Goal: Task Accomplishment & Management: Use online tool/utility

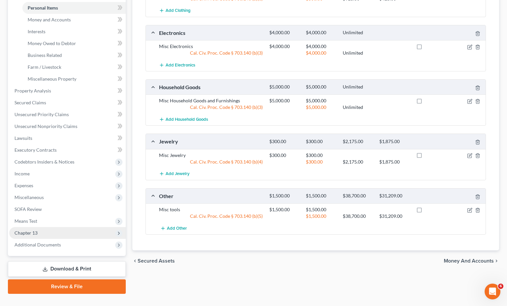
click at [53, 227] on span "Chapter 13" at bounding box center [67, 233] width 117 height 12
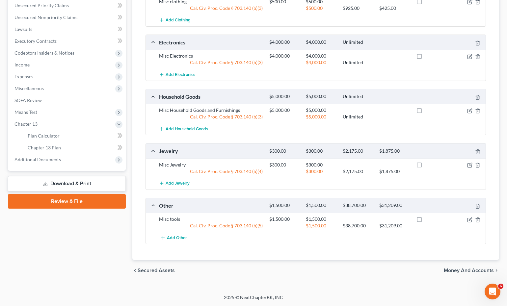
scroll to position [149, 0]
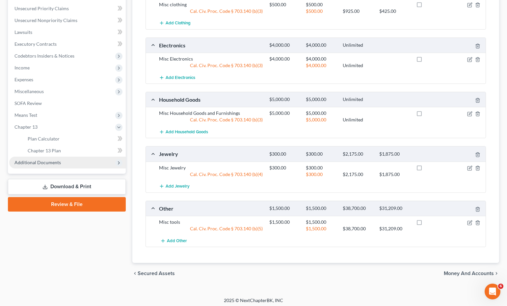
click at [58, 157] on span "Additional Documents" at bounding box center [67, 163] width 117 height 12
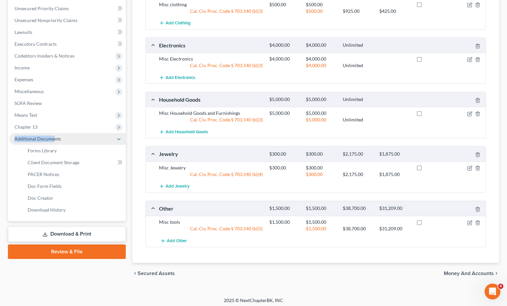
click at [54, 133] on span "Additional Documents" at bounding box center [67, 139] width 117 height 12
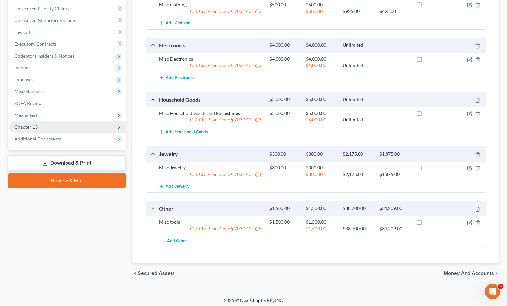
click at [44, 121] on span "Chapter 13" at bounding box center [67, 127] width 117 height 12
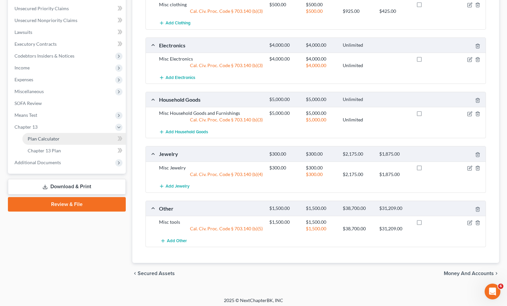
click at [52, 135] on link "Plan Calculator" at bounding box center [73, 139] width 103 height 12
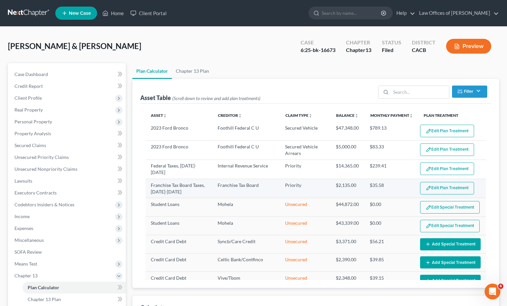
scroll to position [1, 0]
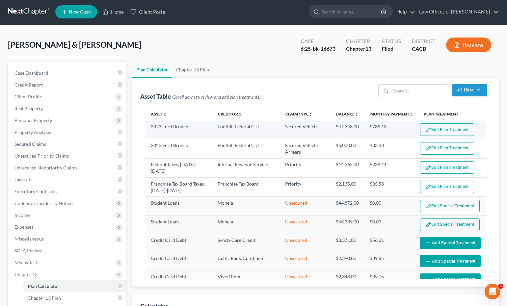
select select "59"
click at [445, 130] on button "Edit Plan Treatment" at bounding box center [447, 130] width 54 height 13
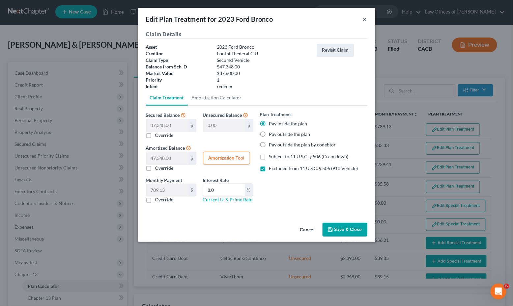
click at [366, 22] on button "×" at bounding box center [365, 19] width 5 height 8
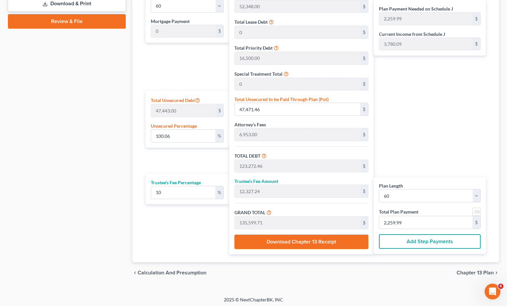
scroll to position [0, 0]
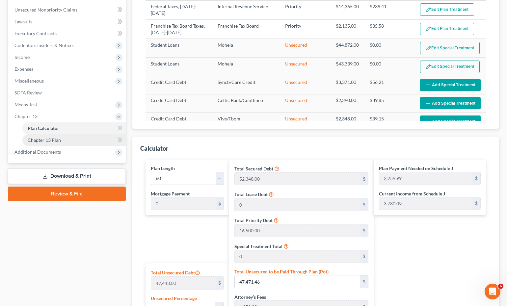
click at [62, 134] on link "Chapter 13 Plan" at bounding box center [73, 140] width 103 height 12
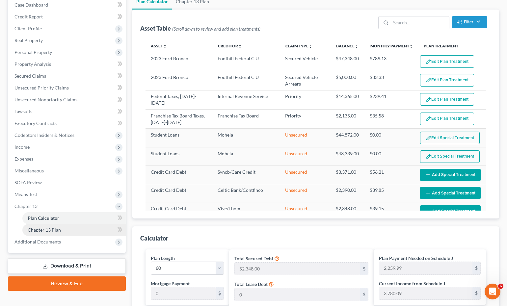
click at [62, 133] on span "Codebtors Insiders & Notices" at bounding box center [67, 135] width 117 height 12
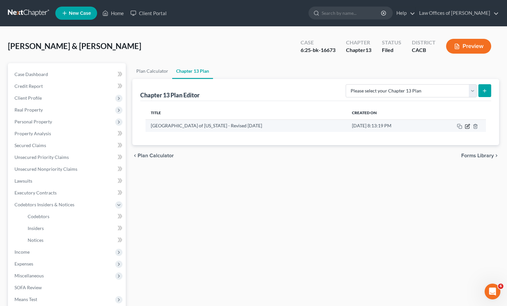
click at [467, 127] on icon "button" at bounding box center [467, 126] width 5 height 5
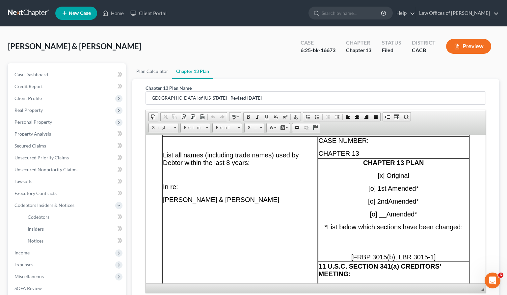
scroll to position [4486, 0]
